Goal: Transaction & Acquisition: Purchase product/service

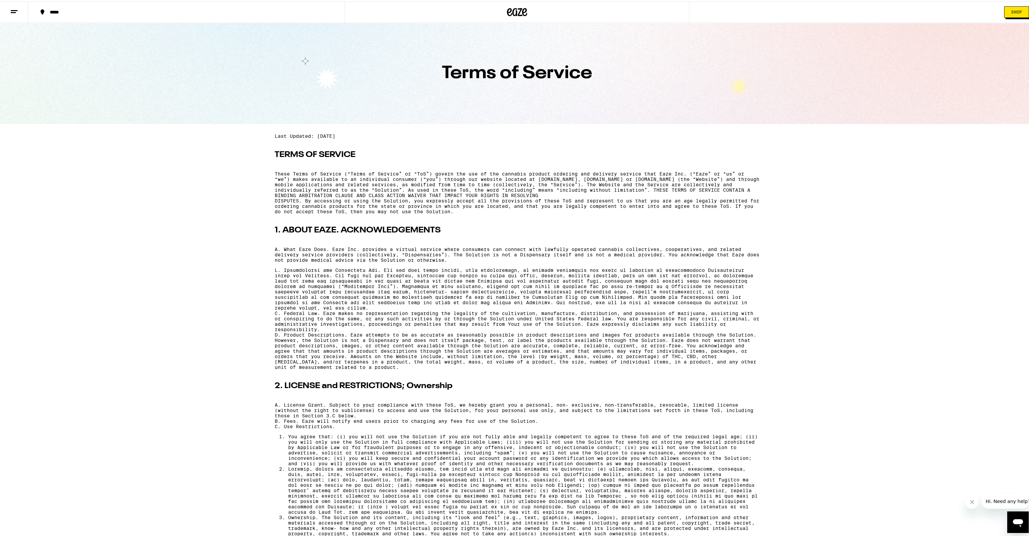
click at [24, 11] on button at bounding box center [14, 10] width 28 height 21
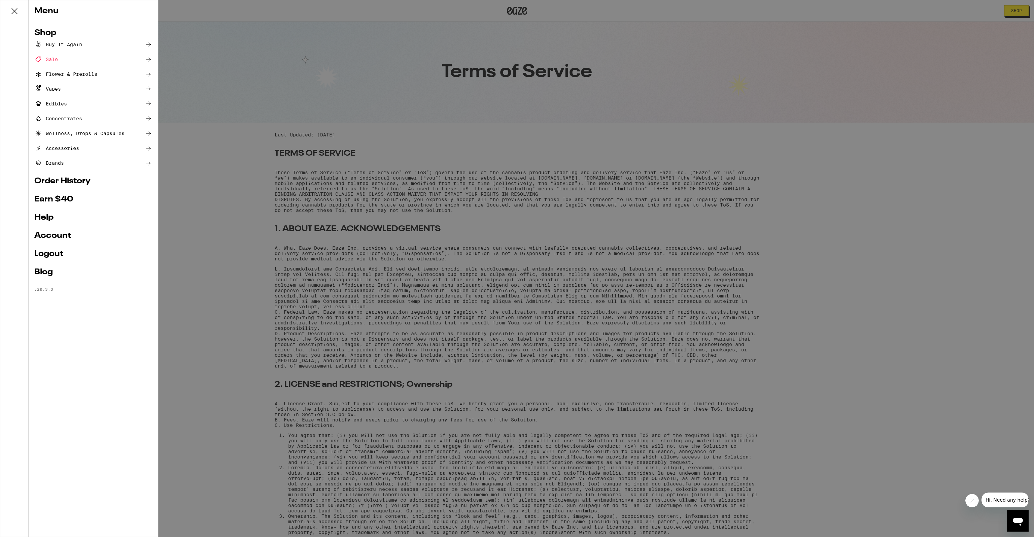
click at [303, 116] on div "Menu Shop Buy It Again Sale Flower & Prerolls Vapes Edibles Concentrates Wellne…" at bounding box center [517, 268] width 1034 height 537
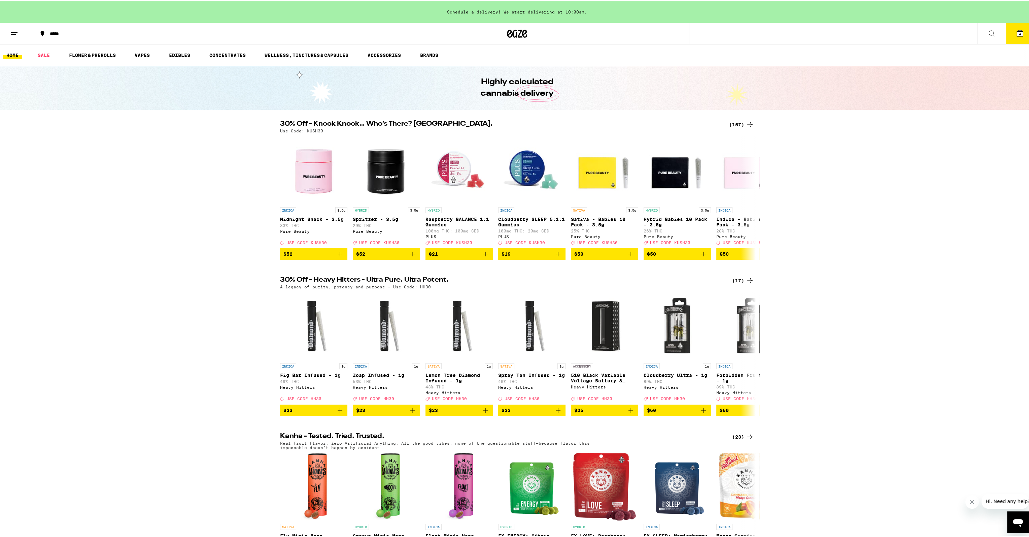
click at [733, 123] on div "(157)" at bounding box center [741, 123] width 25 height 8
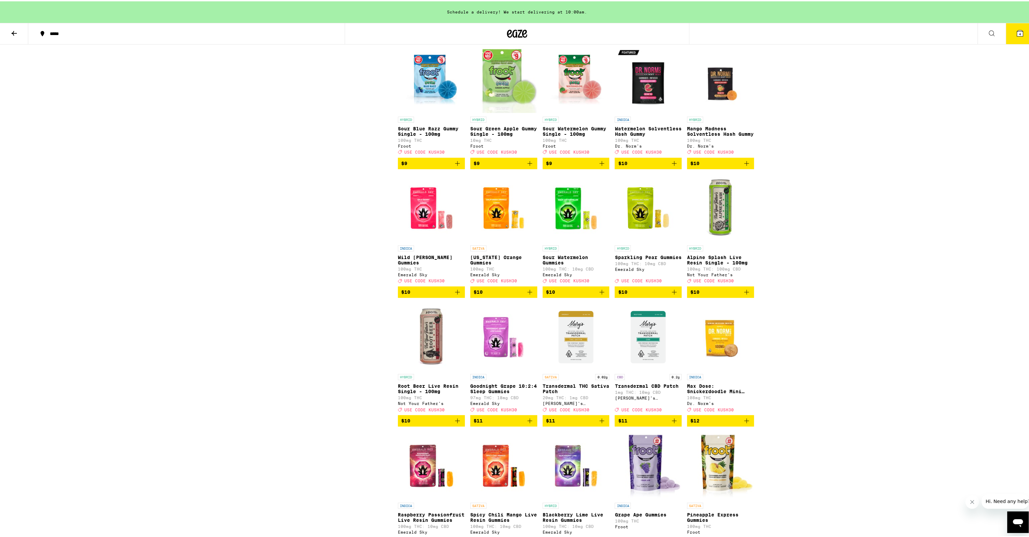
scroll to position [1010, 0]
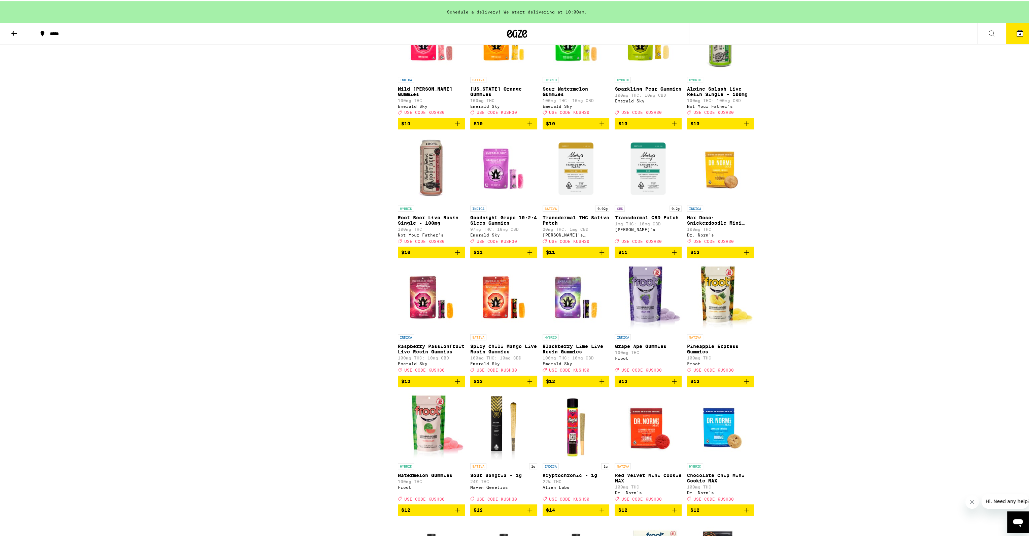
click at [1018, 34] on icon at bounding box center [1020, 32] width 6 height 6
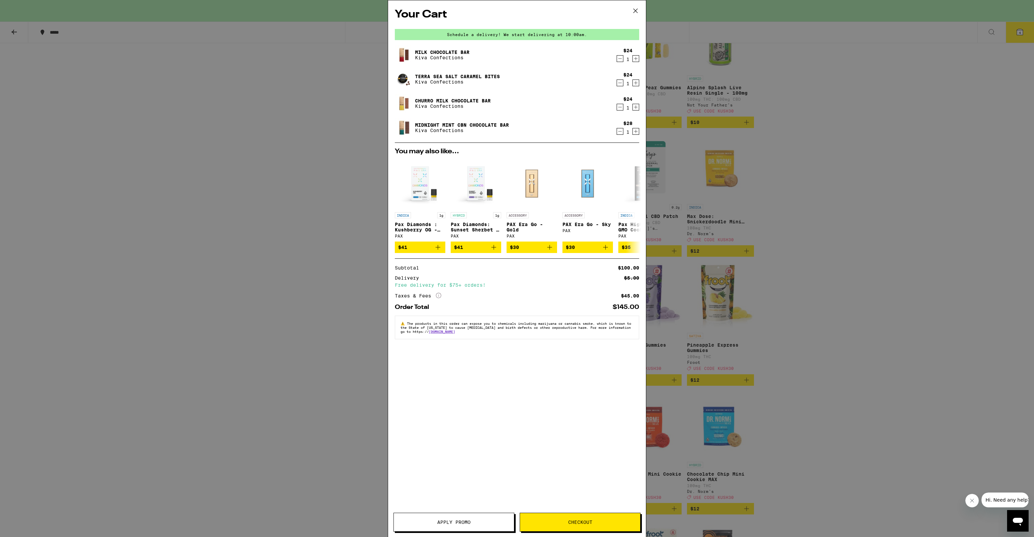
click at [428, 521] on span "Apply Promo" at bounding box center [454, 521] width 120 height 5
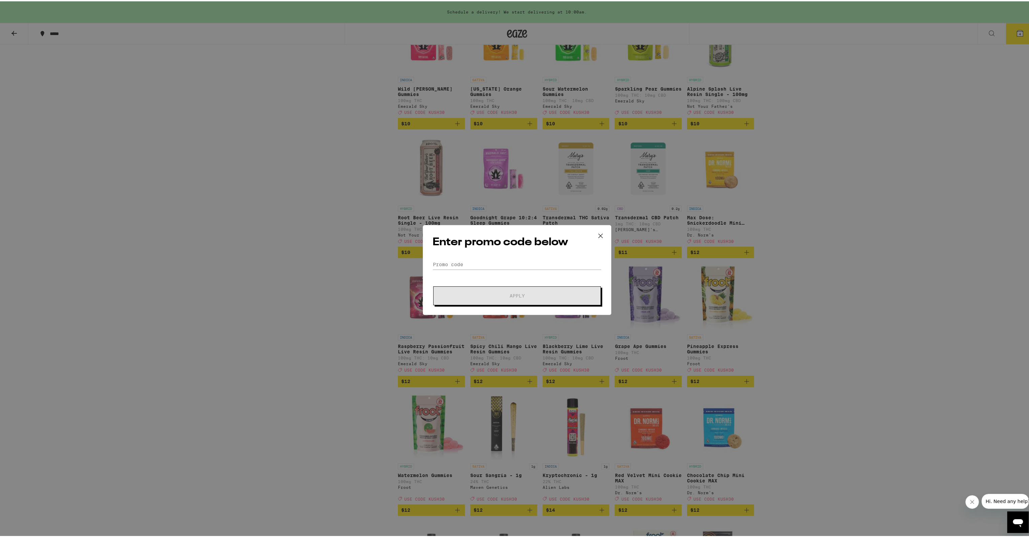
drag, startPoint x: 466, startPoint y: 249, endPoint x: 468, endPoint y: 257, distance: 8.3
click at [466, 250] on div "Enter promo code below Promo Code Apply" at bounding box center [517, 269] width 189 height 90
click at [467, 262] on input "Promo Code" at bounding box center [517, 263] width 169 height 10
type input "KUSH30"
click at [433, 285] on button "Apply" at bounding box center [517, 294] width 168 height 19
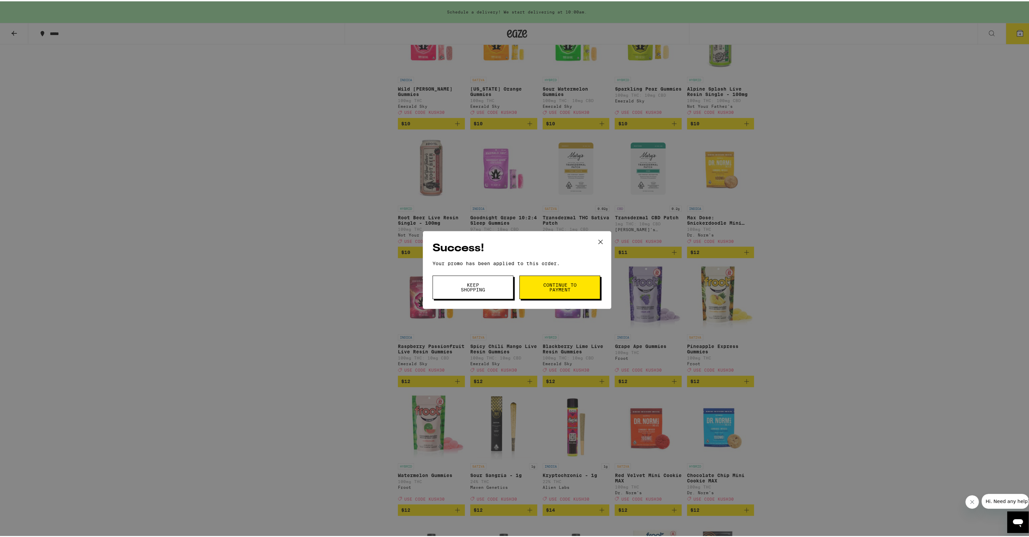
click at [488, 293] on button "Keep Shopping" at bounding box center [473, 286] width 81 height 24
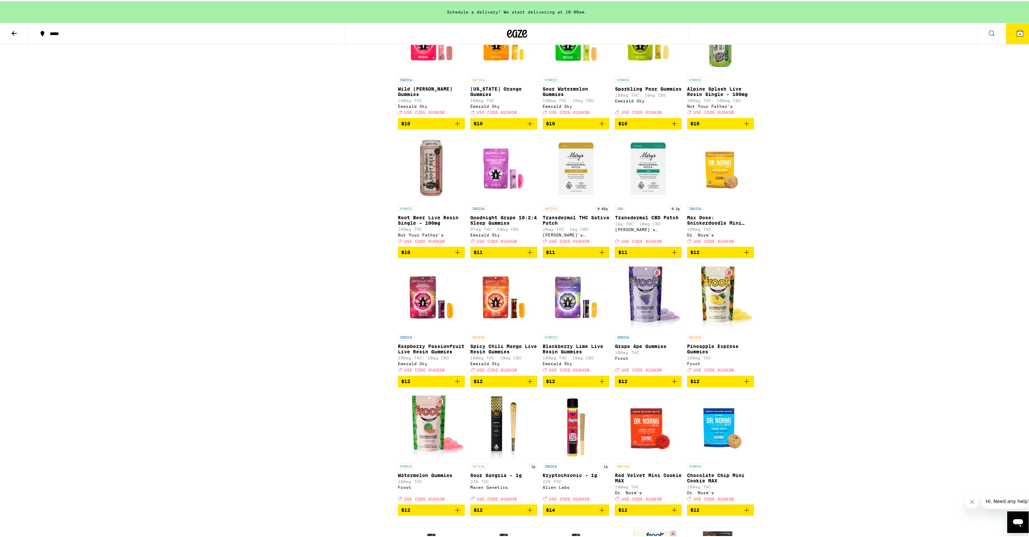
click at [1022, 26] on button "4" at bounding box center [1020, 32] width 28 height 21
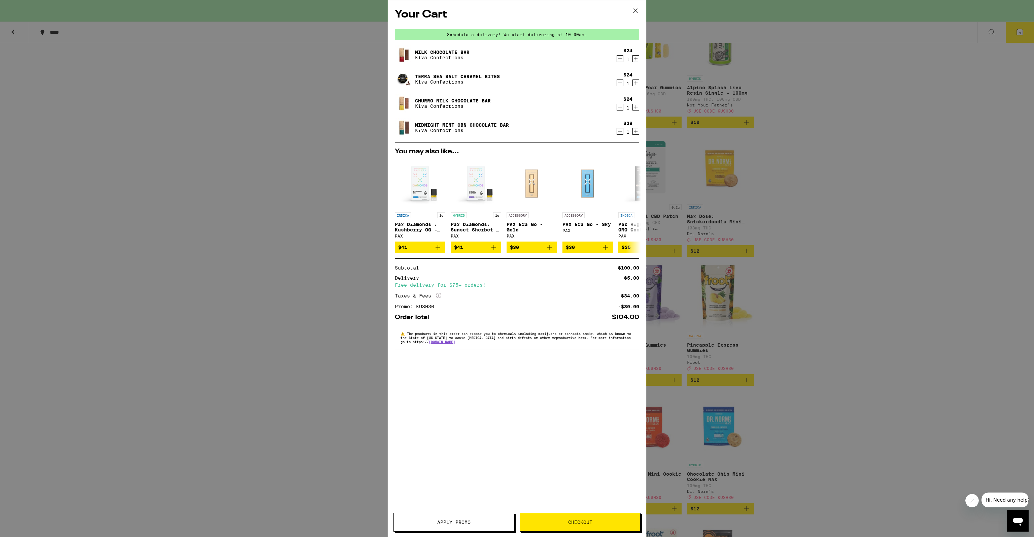
click at [620, 131] on icon "Decrement" at bounding box center [620, 131] width 6 height 8
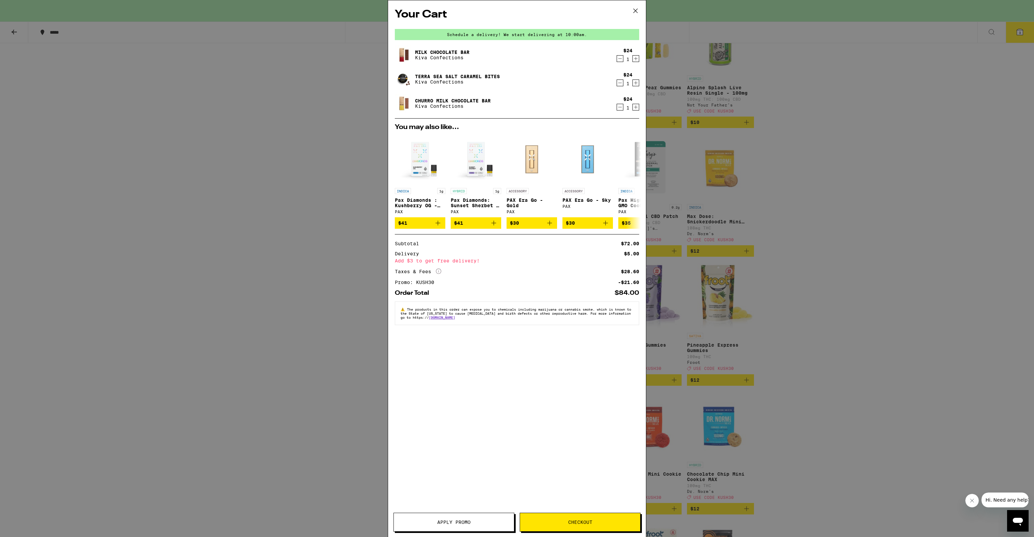
click at [860, 178] on div "Your Cart Schedule a delivery! We start delivering at 10:00am. Milk Chocolate B…" at bounding box center [517, 268] width 1034 height 537
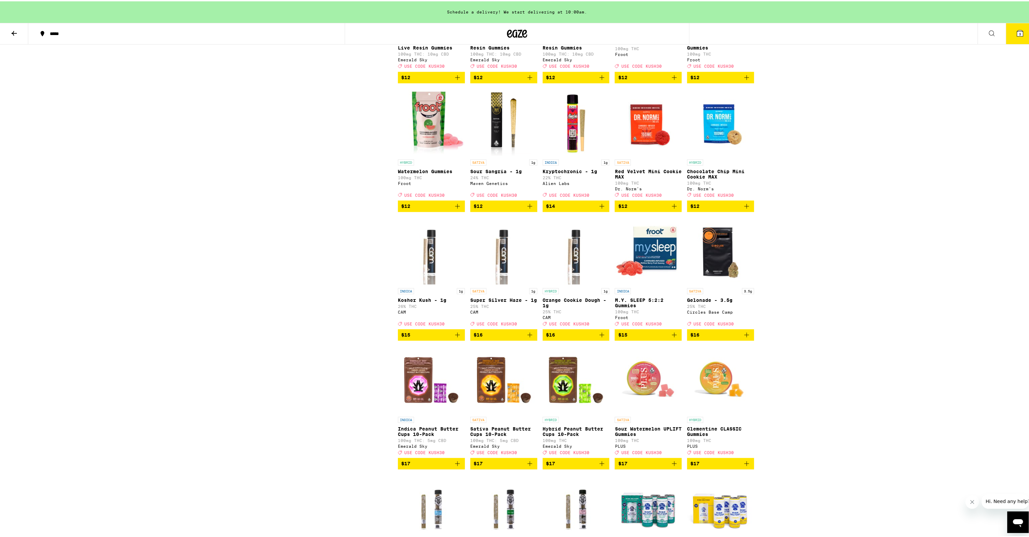
scroll to position [1313, 0]
